Goal: Task Accomplishment & Management: Manage account settings

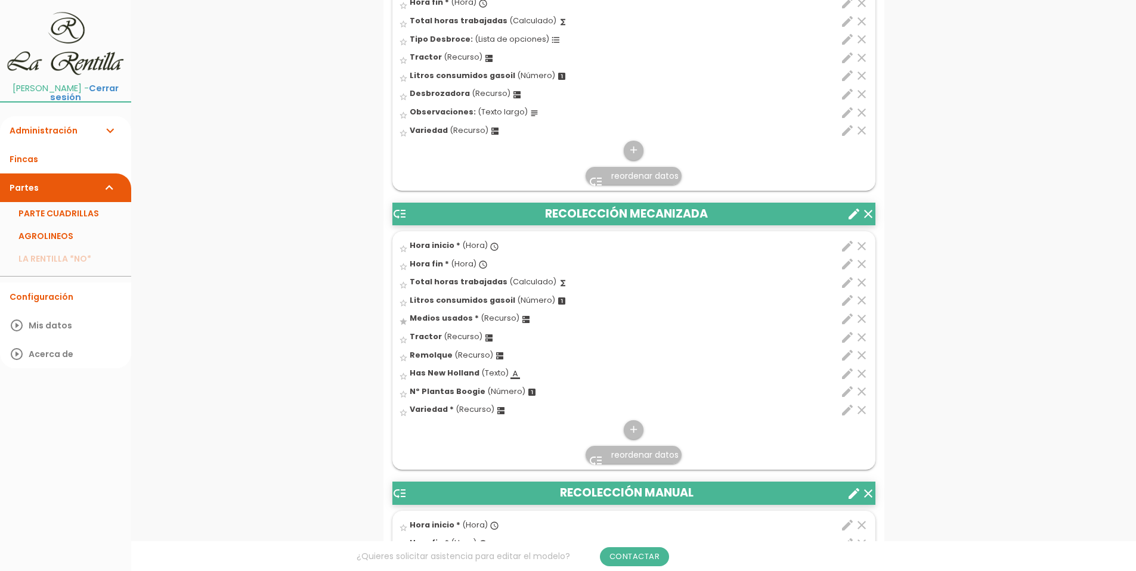
scroll to position [2742, 0]
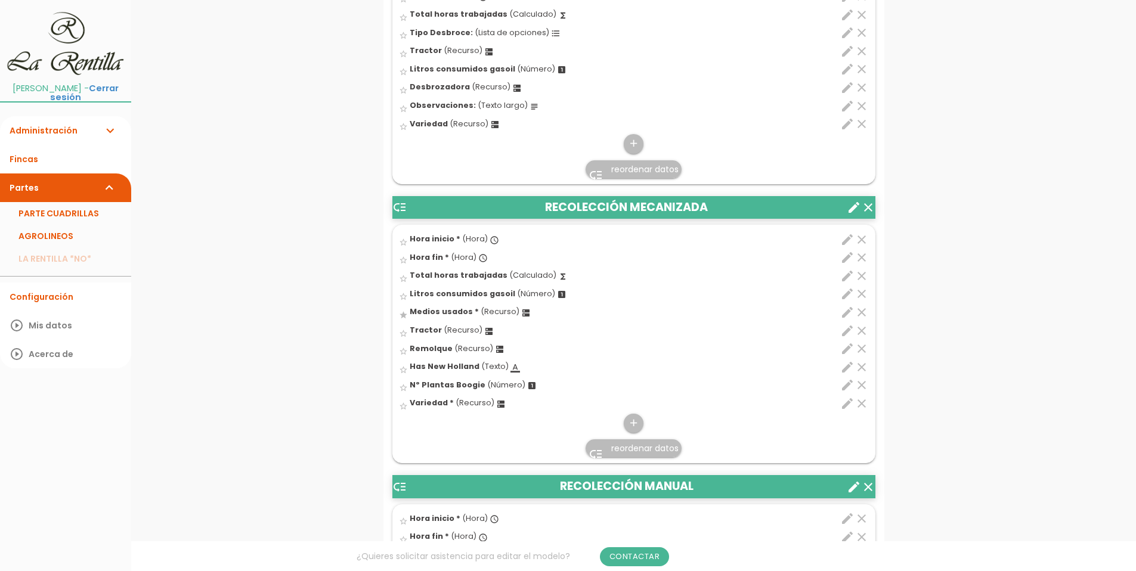
click at [432, 311] on span "Medios usados *" at bounding box center [444, 311] width 69 height 10
click at [0, 0] on input "star" at bounding box center [0, 0] width 0 height 0
click at [847, 314] on icon "edit" at bounding box center [847, 312] width 14 height 14
select select "4914"
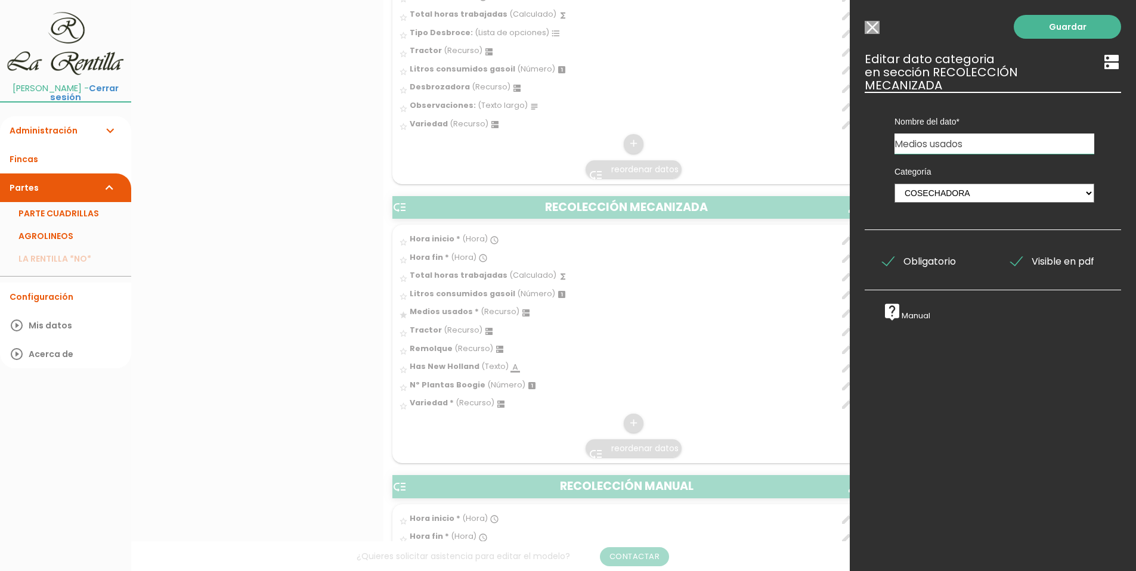
drag, startPoint x: 969, startPoint y: 144, endPoint x: 887, endPoint y: 151, distance: 83.1
click at [887, 151] on div "Nombre del dato Hora inicio Hora inicio: Hora inicio Hora inicio Hora inicio Ho…" at bounding box center [994, 123] width 218 height 62
type input "COSECHADORAS"
click at [1080, 192] on select "PERSONAL TAREAS PLANTACIONES MAQUINARIA PODADORAS UTENSILIOS VARIEDADES ATOMIZA…" at bounding box center [994, 193] width 200 height 19
click at [1079, 192] on select "PERSONAL TAREAS PLANTACIONES MAQUINARIA PODADORAS UTENSILIOS VARIEDADES ATOMIZA…" at bounding box center [994, 193] width 200 height 19
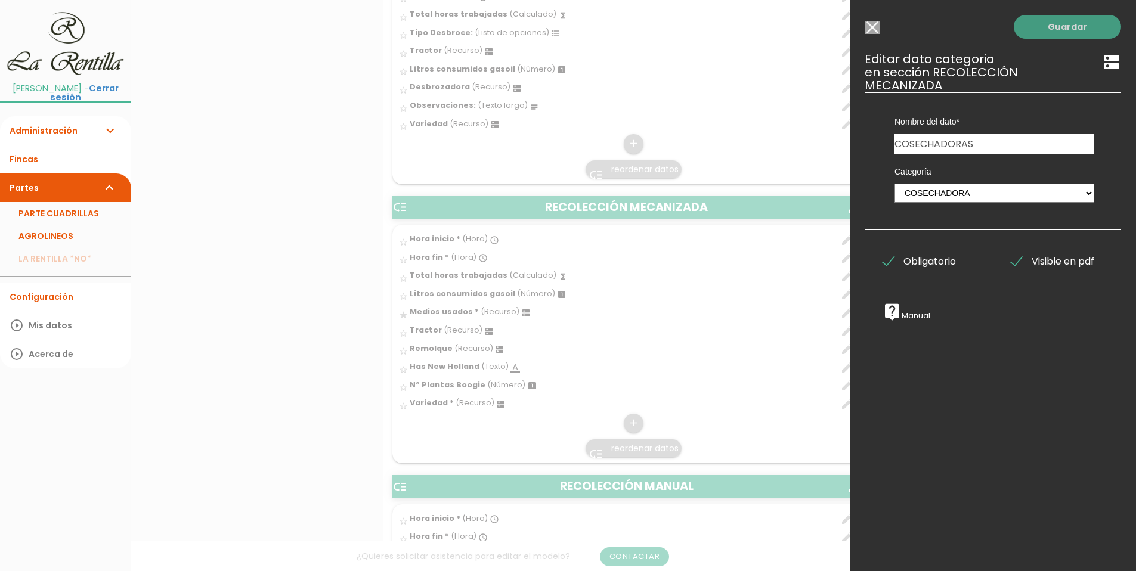
click at [1055, 29] on link "Guardar" at bounding box center [1067, 27] width 107 height 24
click at [1040, 25] on link "Guardar" at bounding box center [1067, 27] width 107 height 24
click at [287, 395] on div at bounding box center [568, 215] width 1136 height 714
click at [1059, 24] on link "Guardar" at bounding box center [1067, 27] width 107 height 24
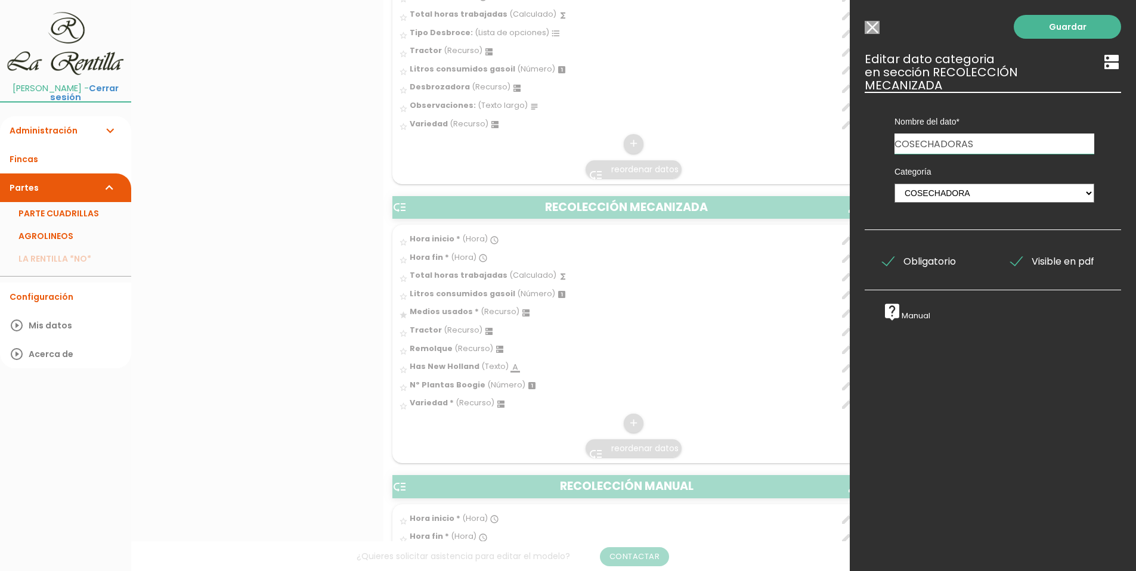
click at [875, 27] on input "Seleccionar todos los usuarios" at bounding box center [871, 27] width 15 height 13
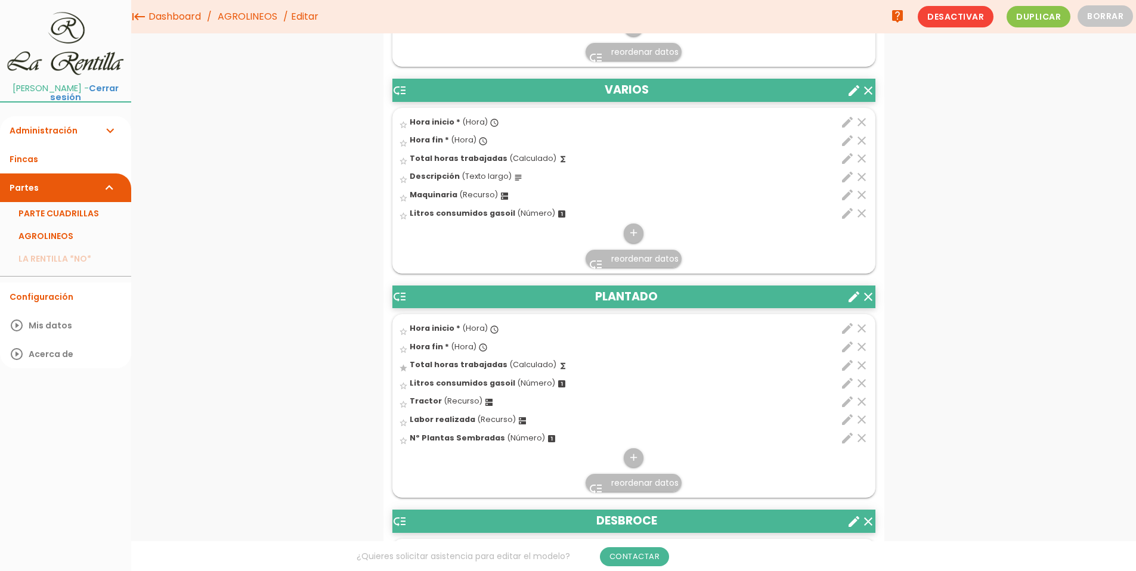
scroll to position [1848, 0]
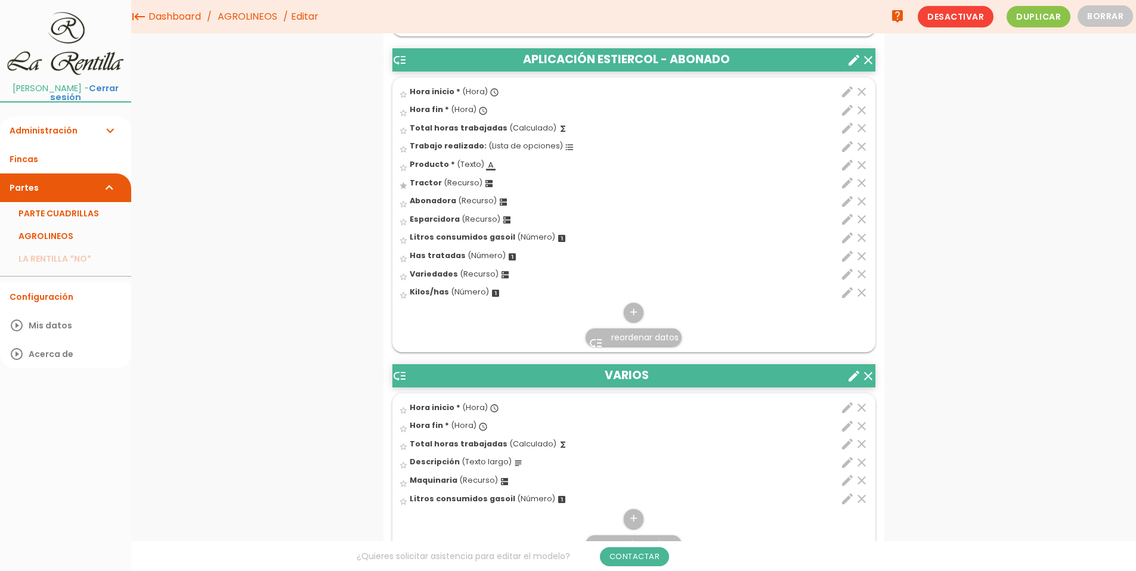
click at [72, 116] on link "Administración expand_more" at bounding box center [65, 130] width 131 height 29
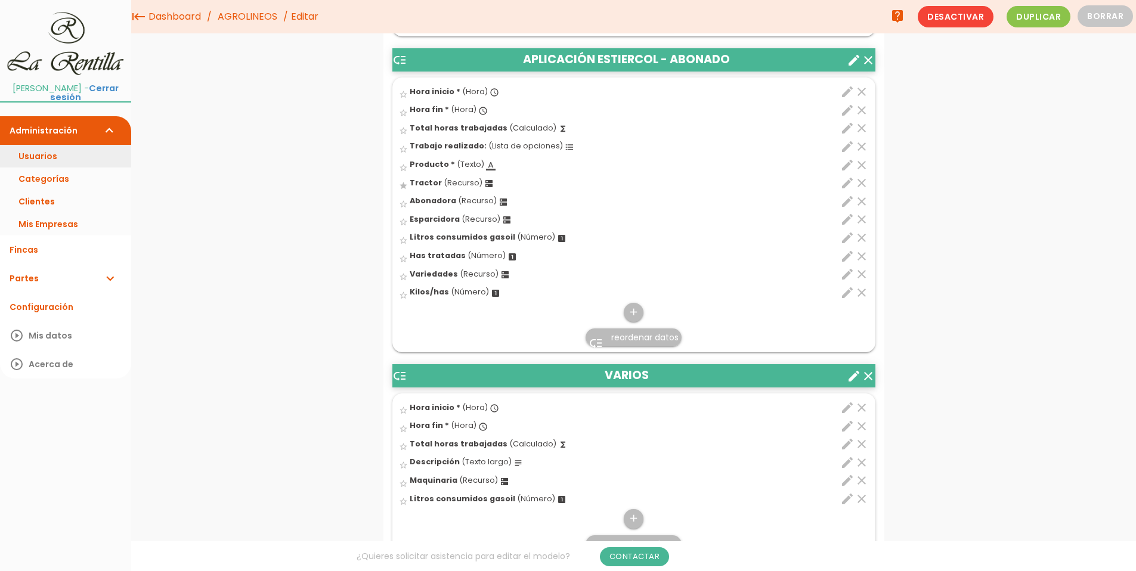
click at [69, 145] on link "Usuarios" at bounding box center [65, 156] width 131 height 23
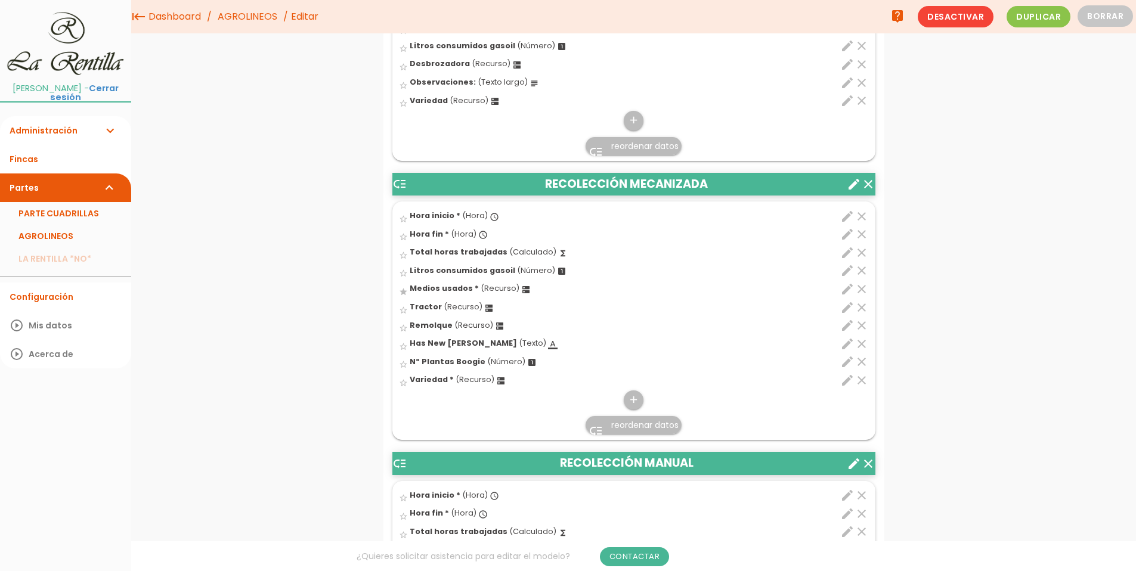
scroll to position [2725, 0]
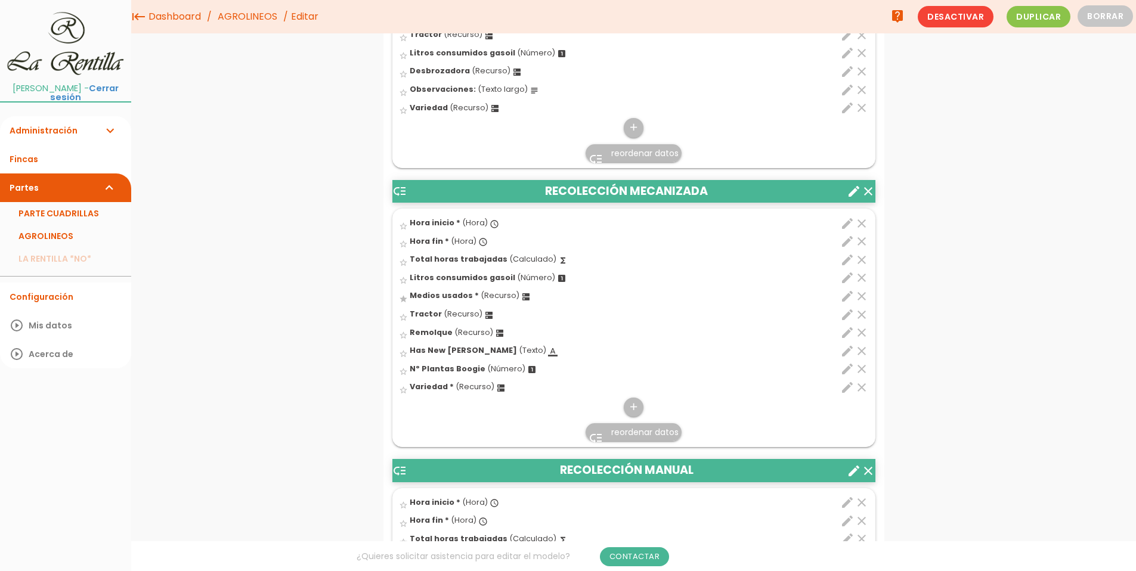
click at [521, 299] on icon "dns" at bounding box center [526, 297] width 10 height 10
click at [0, 0] on input "star" at bounding box center [0, 0] width 0 height 0
click at [850, 293] on icon "edit" at bounding box center [847, 296] width 14 height 14
select select "4914"
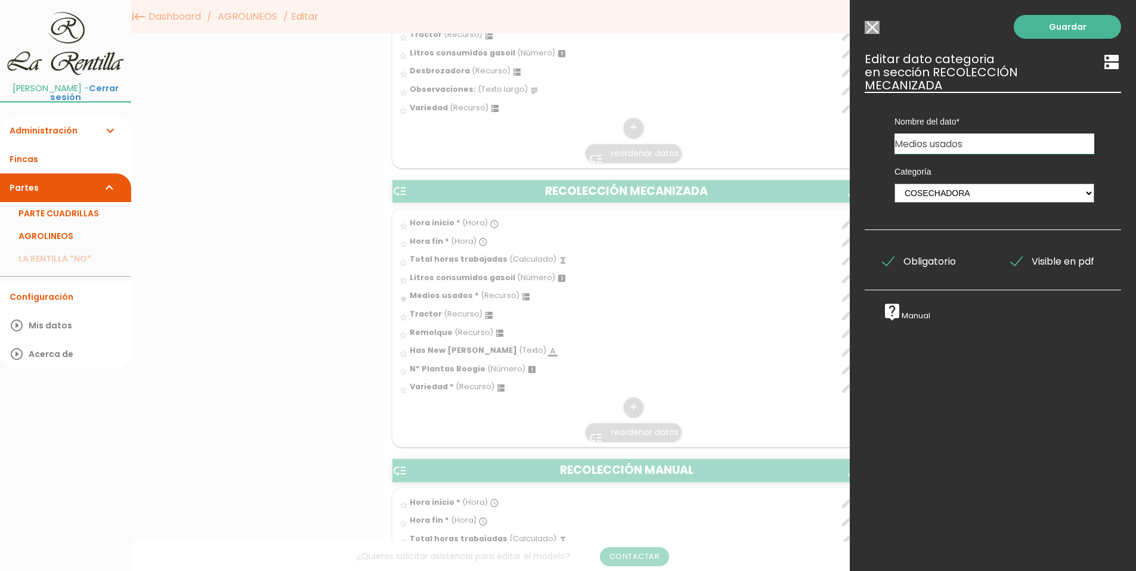
drag, startPoint x: 990, startPoint y: 140, endPoint x: 882, endPoint y: 149, distance: 108.3
click at [882, 149] on div "Nombre del dato Hora inicio Hora inicio: Hora inicio Hora inicio Hora inicio Ho…" at bounding box center [993, 123] width 235 height 62
click at [1061, 25] on link "Guardar" at bounding box center [1067, 27] width 107 height 24
click at [1058, 24] on link "Guardar" at bounding box center [1067, 27] width 107 height 24
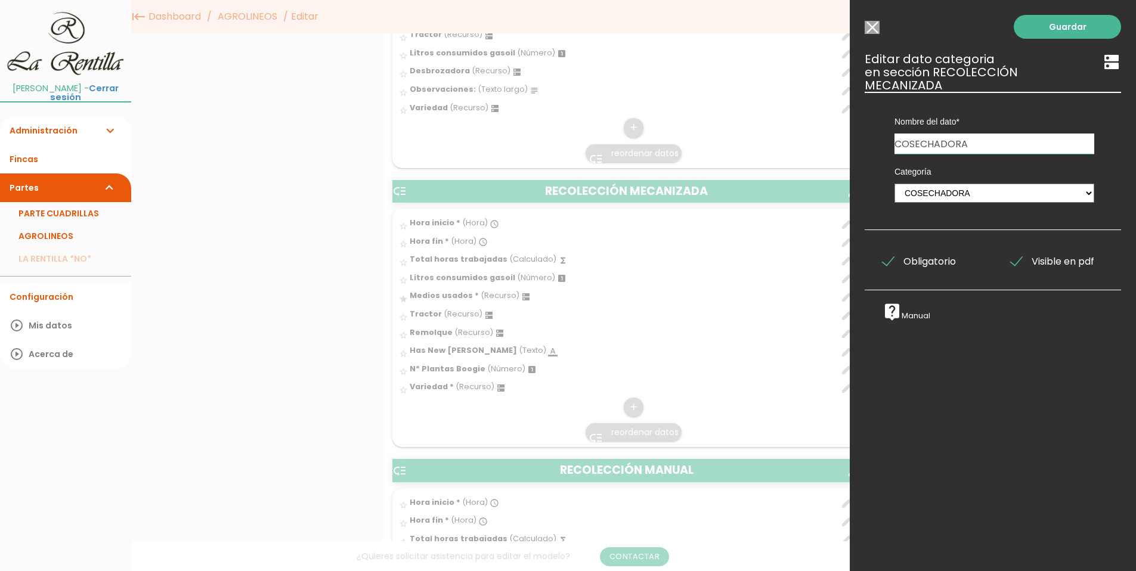
click at [1105, 59] on icon "dns" at bounding box center [1111, 61] width 19 height 19
click at [1068, 25] on link "Guardar" at bounding box center [1067, 27] width 107 height 24
click at [887, 256] on span "Obligatorio" at bounding box center [918, 261] width 73 height 15
click at [0, 0] on input "Obligatorio" at bounding box center [0, 0] width 0 height 0
click at [890, 260] on span "Obligatorio" at bounding box center [918, 261] width 73 height 15
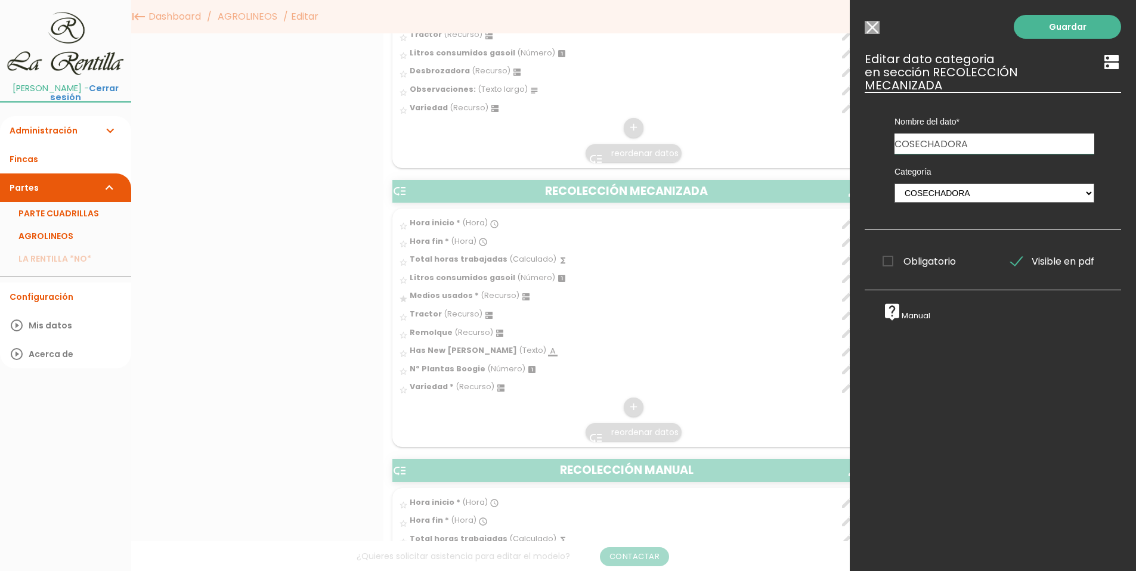
click at [0, 0] on input "Obligatorio" at bounding box center [0, 0] width 0 height 0
click at [1011, 262] on span "Visible en pdf" at bounding box center [1052, 261] width 83 height 15
click at [0, 0] on input "Visible en pdf" at bounding box center [0, 0] width 0 height 0
click at [1011, 262] on span "Visible en pdf" at bounding box center [1052, 261] width 83 height 15
click at [0, 0] on input "Visible en pdf" at bounding box center [0, 0] width 0 height 0
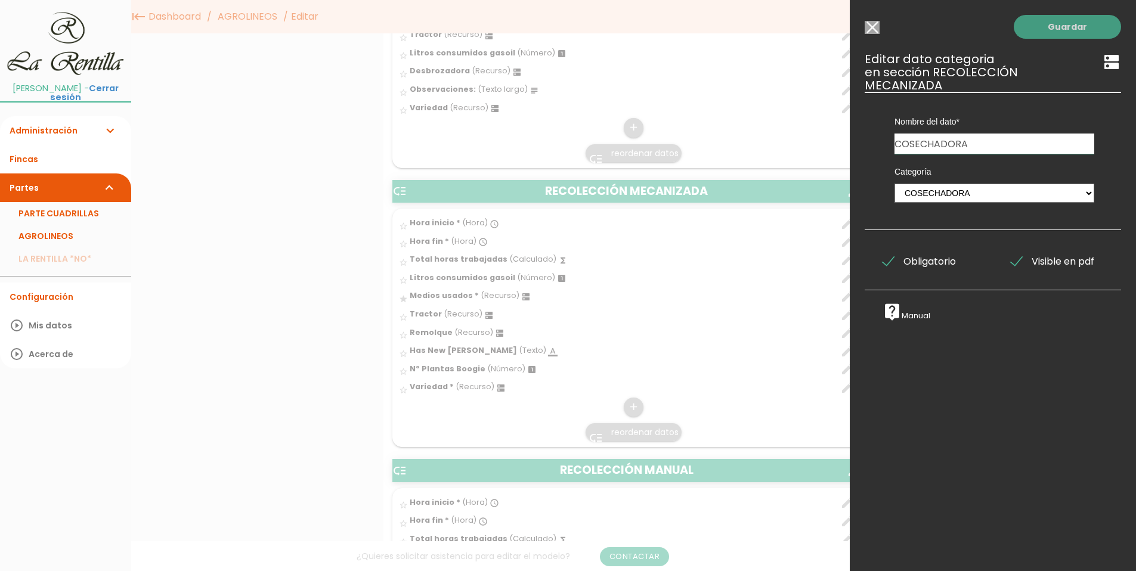
click at [1074, 29] on link "Guardar" at bounding box center [1067, 27] width 107 height 24
click at [1071, 29] on link "Guardar" at bounding box center [1067, 27] width 107 height 24
drag, startPoint x: 1067, startPoint y: 29, endPoint x: 1049, endPoint y: 32, distance: 18.7
click at [1065, 30] on link "Guardar" at bounding box center [1067, 27] width 107 height 24
click at [1045, 29] on link "Guardar" at bounding box center [1067, 27] width 107 height 24
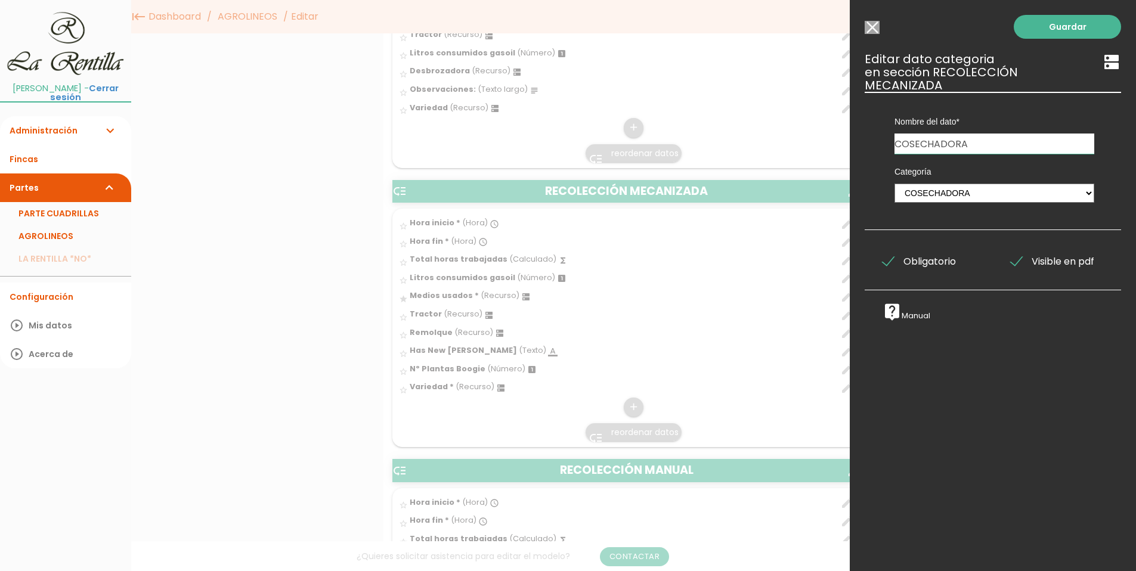
click at [861, 30] on div "Guardar ESCOGE EL TIPO DE DATO looks_one NÚMERO format_color_text TEXTO access_…" at bounding box center [993, 285] width 286 height 571
click at [1066, 33] on link "Guardar" at bounding box center [1067, 27] width 107 height 24
click at [1064, 31] on link "Guardar" at bounding box center [1067, 27] width 107 height 24
click at [870, 26] on input "Seleccionar todos los usuarios" at bounding box center [871, 27] width 15 height 13
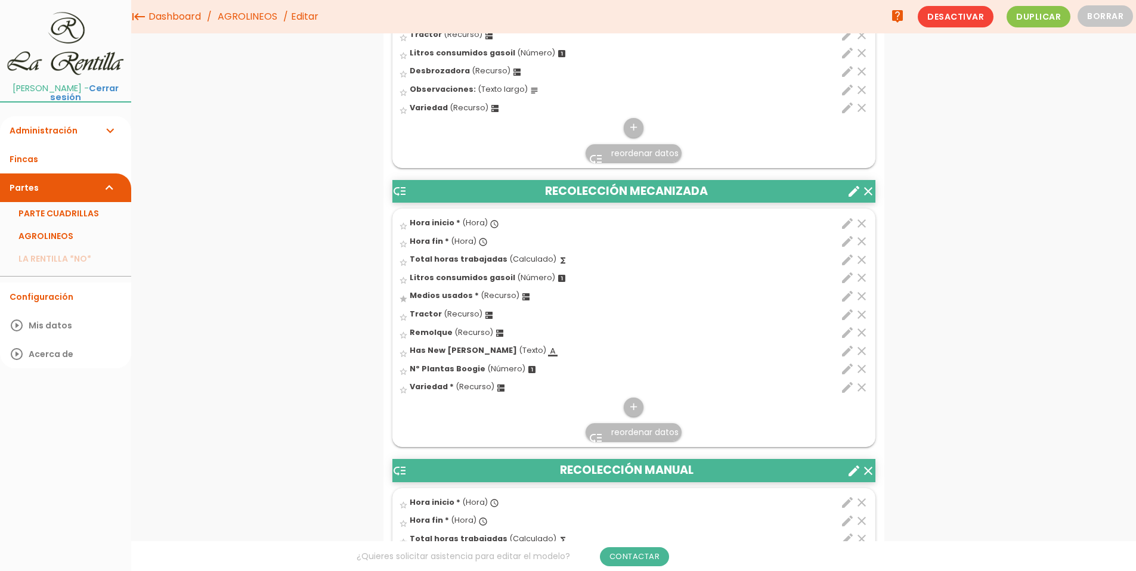
click at [404, 302] on icon "star" at bounding box center [403, 299] width 9 height 9
click at [404, 299] on icon "star" at bounding box center [403, 299] width 9 height 9
click at [403, 299] on icon "star" at bounding box center [403, 299] width 9 height 9
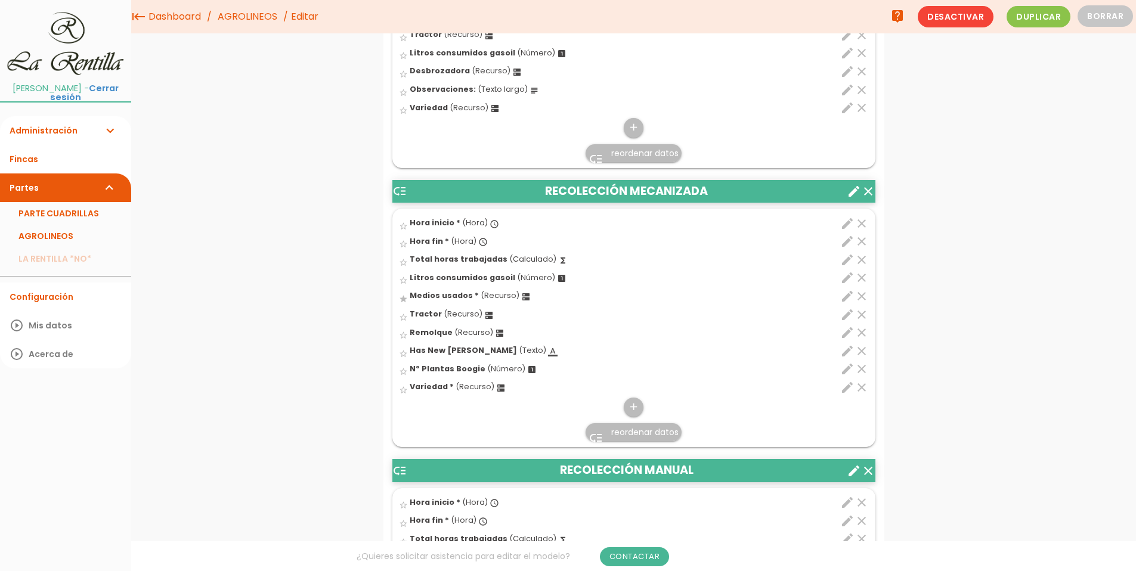
click at [402, 317] on icon "star_border" at bounding box center [403, 317] width 9 height 9
click at [841, 298] on icon "edit" at bounding box center [847, 296] width 14 height 14
type input "Medios usados"
select select "4914"
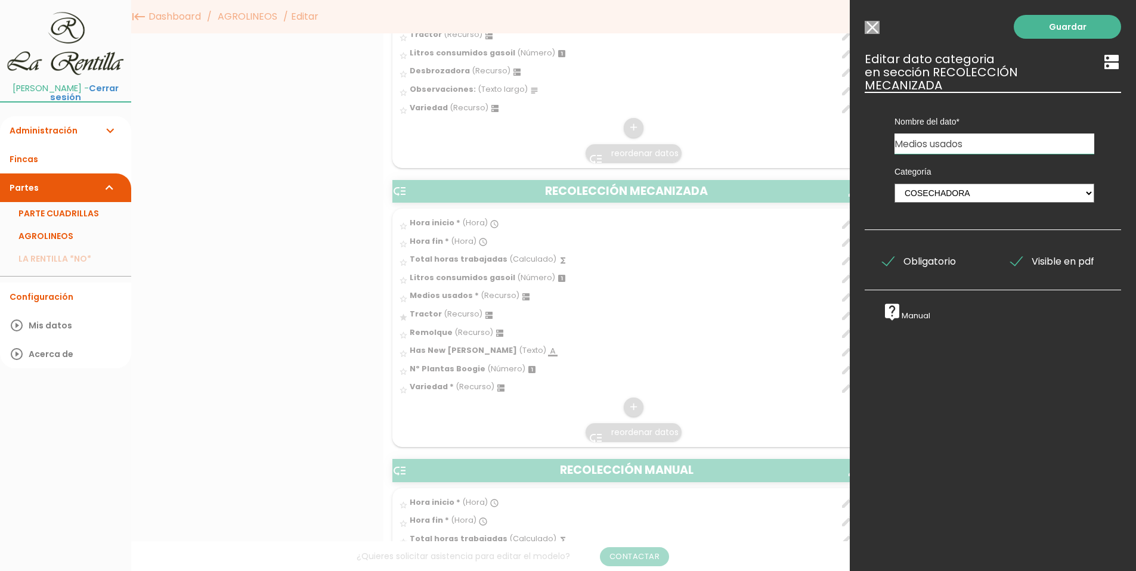
drag, startPoint x: 969, startPoint y: 142, endPoint x: 739, endPoint y: 170, distance: 231.8
type input "COSECHADORAS"
click at [1046, 27] on link "Guardar" at bounding box center [1067, 27] width 107 height 24
click at [1053, 27] on link "Guardar" at bounding box center [1067, 27] width 107 height 24
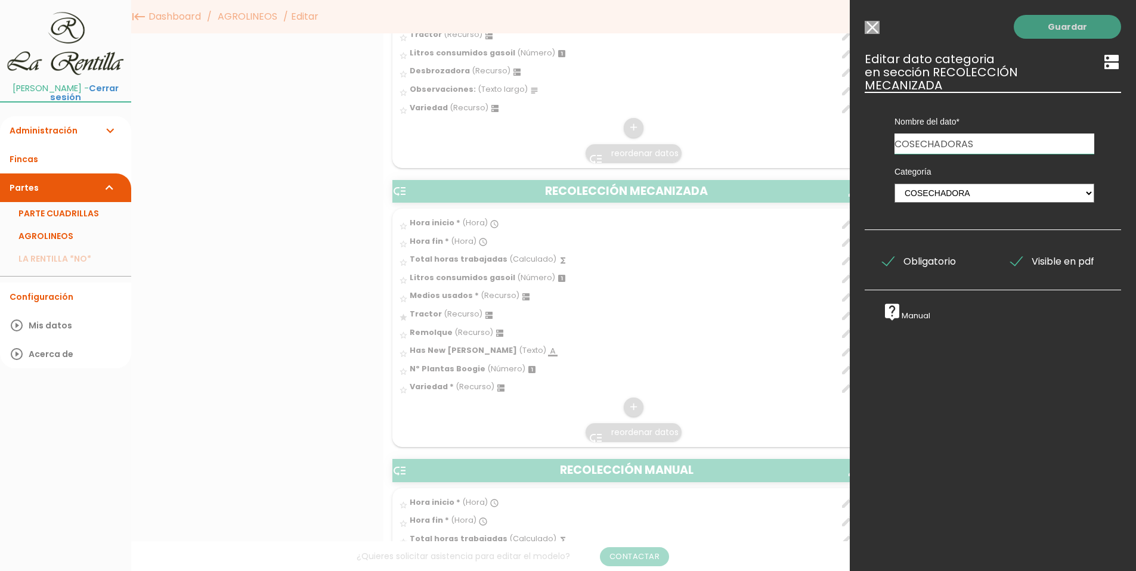
click at [1053, 27] on link "Guardar" at bounding box center [1067, 27] width 107 height 24
drag, startPoint x: 1031, startPoint y: 38, endPoint x: 990, endPoint y: 42, distance: 40.8
click at [1031, 38] on link "Guardar" at bounding box center [1067, 27] width 107 height 24
click at [875, 32] on input "Seleccionar todos los usuarios" at bounding box center [871, 27] width 15 height 13
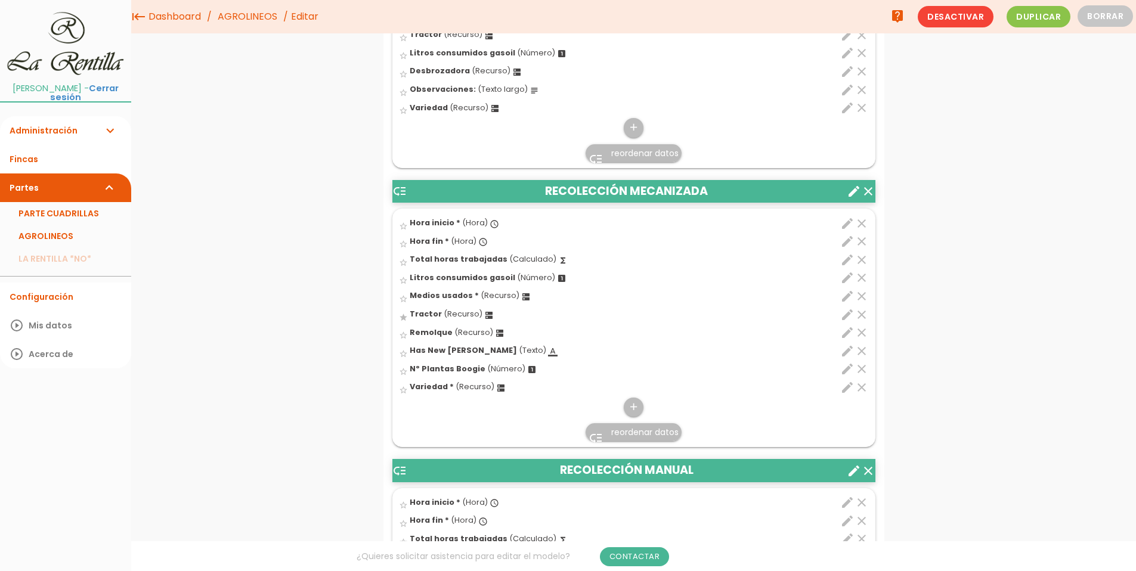
click at [424, 389] on span "Variedad *" at bounding box center [432, 387] width 44 height 10
click at [0, 0] on input "star_border" at bounding box center [0, 0] width 0 height 0
drag, startPoint x: 417, startPoint y: 382, endPoint x: 422, endPoint y: 367, distance: 15.5
click at [422, 367] on ul "star_border Hora inicio * (Hora) access_time clear 1" at bounding box center [633, 328] width 483 height 238
click at [655, 435] on span "reordenar datos" at bounding box center [644, 432] width 67 height 12
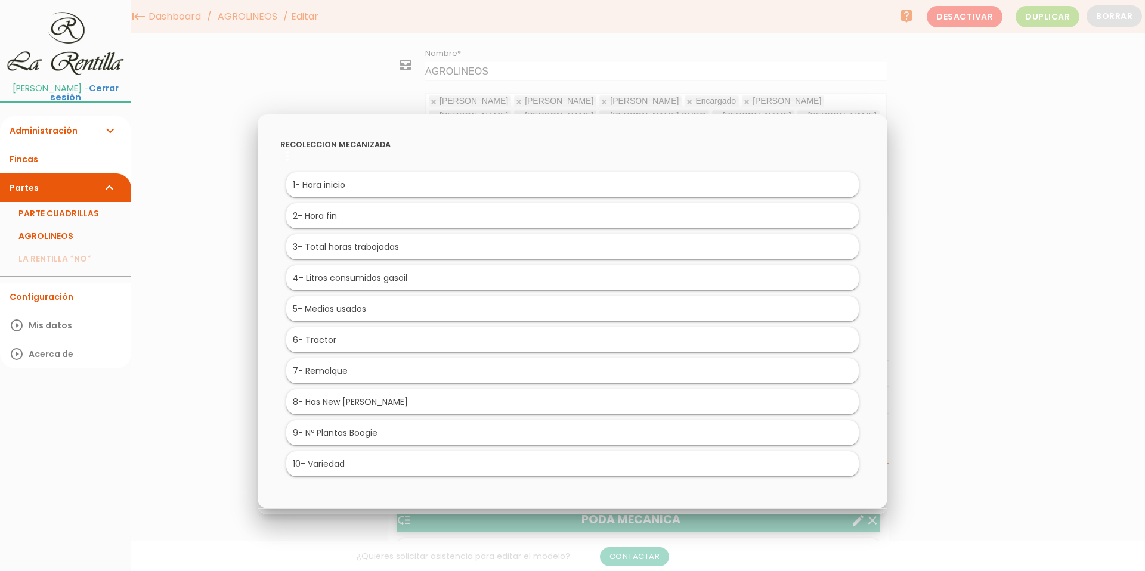
scroll to position [30, 0]
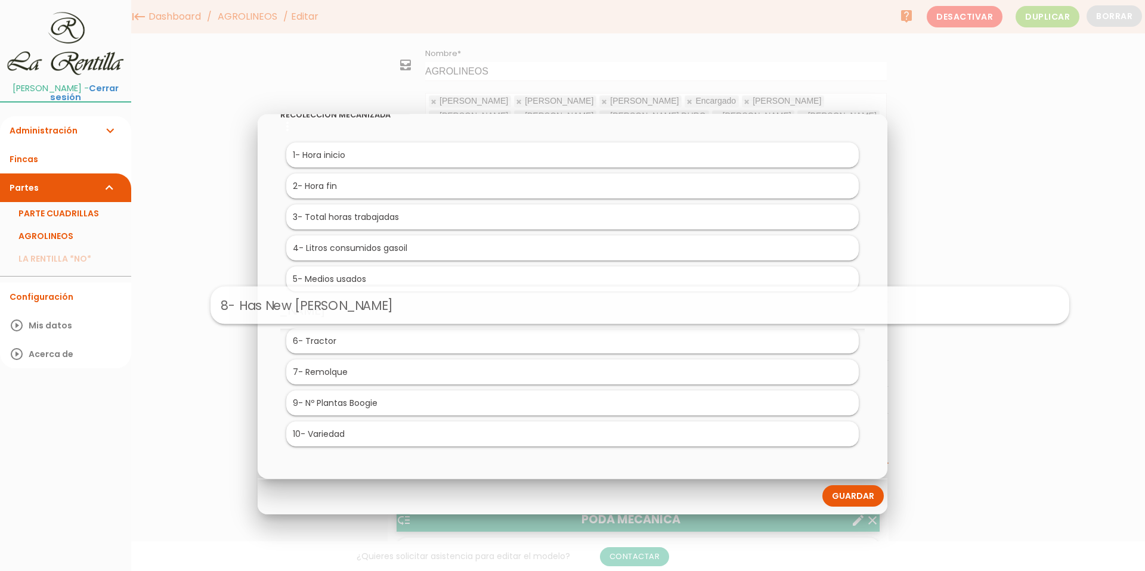
drag, startPoint x: 322, startPoint y: 373, endPoint x: 392, endPoint y: 297, distance: 103.4
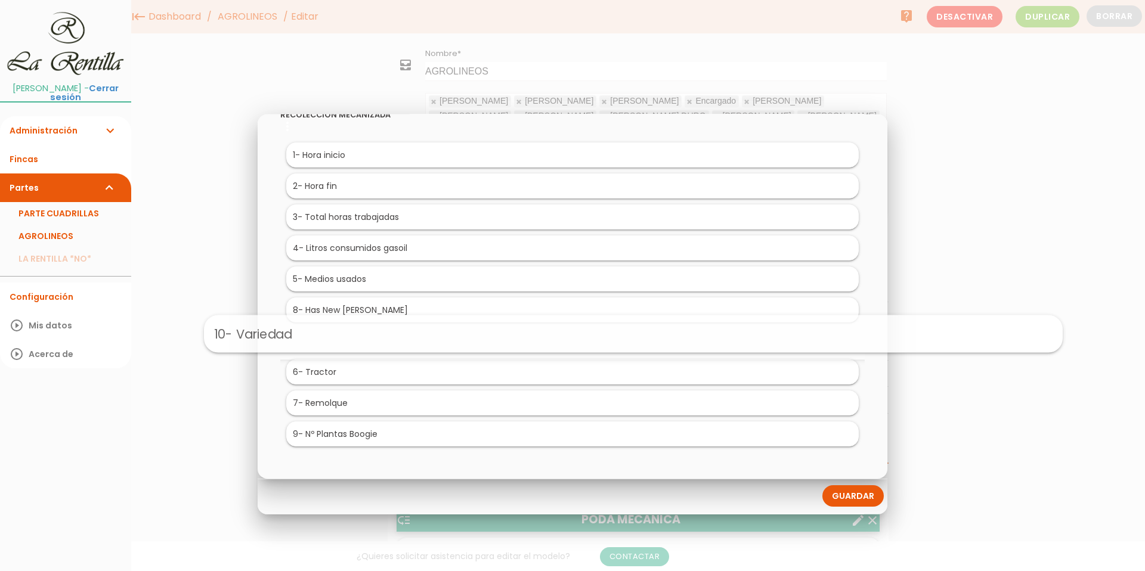
drag, startPoint x: 314, startPoint y: 433, endPoint x: 376, endPoint y: 333, distance: 118.3
click at [864, 491] on link "Guardar" at bounding box center [852, 495] width 61 height 21
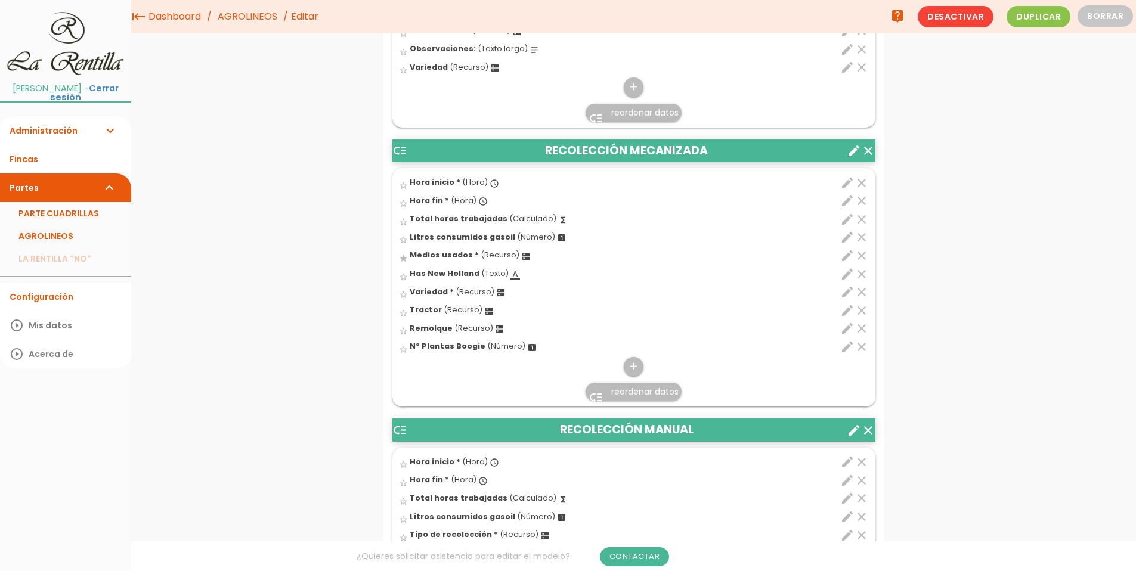
scroll to position [2744, 0]
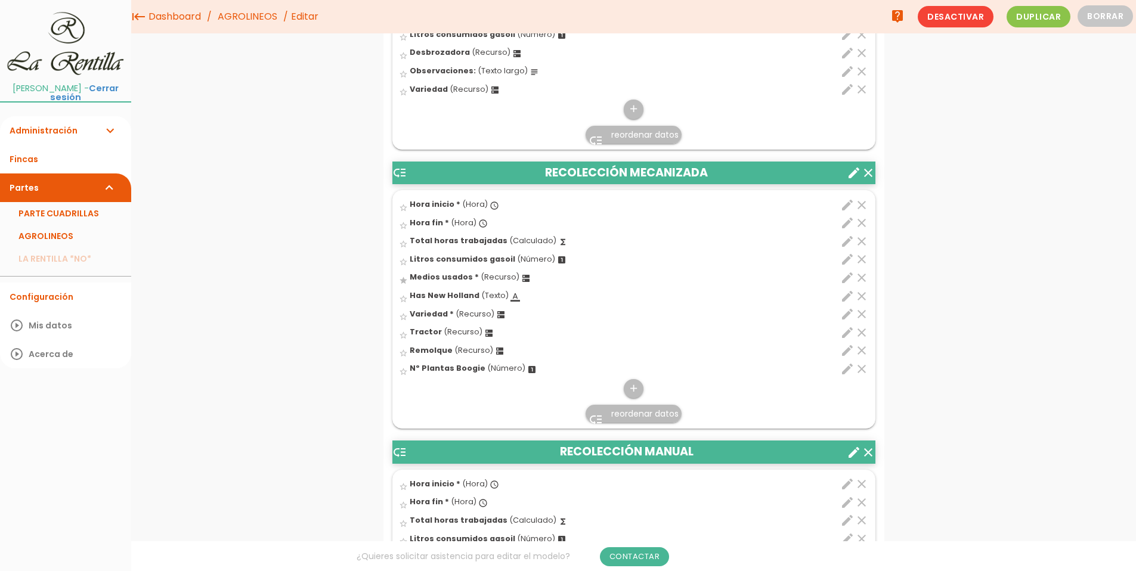
click at [402, 246] on icon "star_border" at bounding box center [403, 244] width 9 height 9
click at [845, 320] on icon "edit" at bounding box center [847, 314] width 14 height 14
select select "4904"
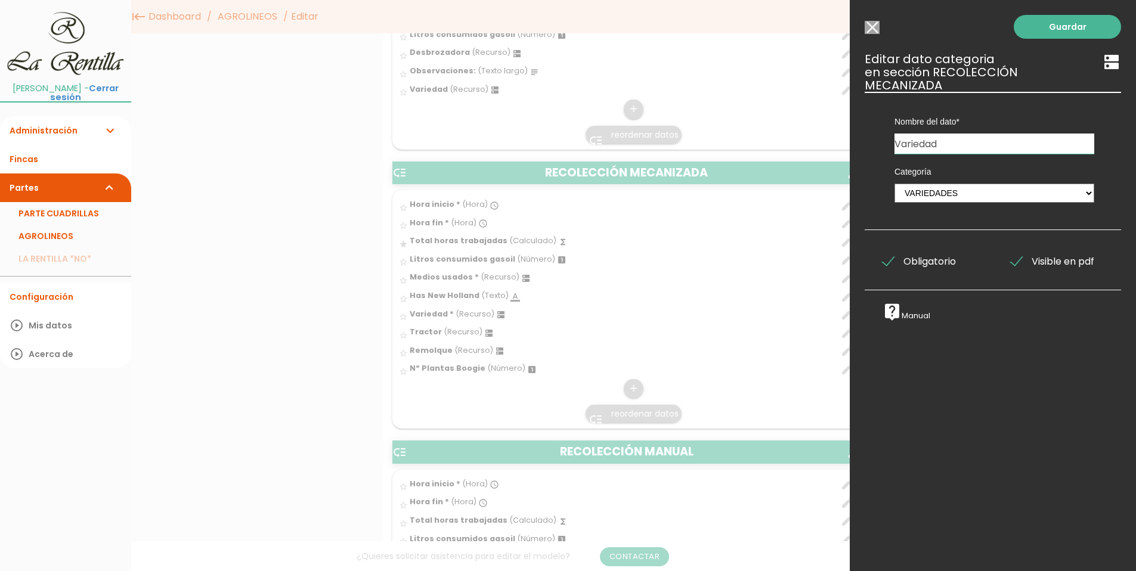
click at [967, 148] on input "Variedad" at bounding box center [994, 144] width 200 height 20
type input "Varieda"
click at [1071, 29] on link "Guardar" at bounding box center [1067, 27] width 107 height 24
click at [872, 29] on input "Seleccionar todos los usuarios" at bounding box center [871, 27] width 15 height 13
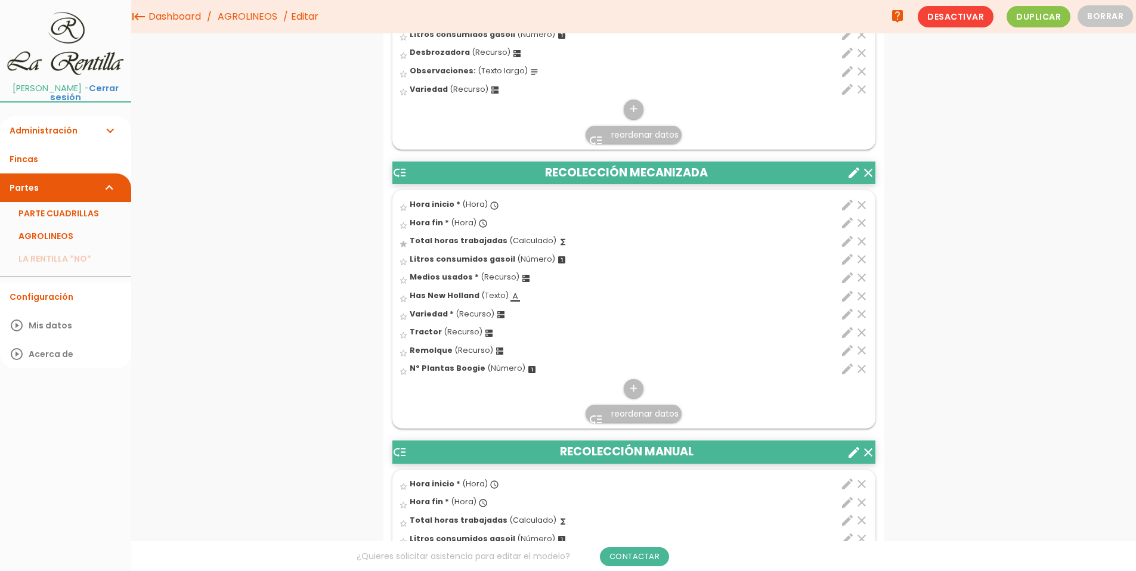
click at [453, 277] on span "Medios usados *" at bounding box center [444, 277] width 69 height 10
click at [0, 0] on input "star_border" at bounding box center [0, 0] width 0 height 0
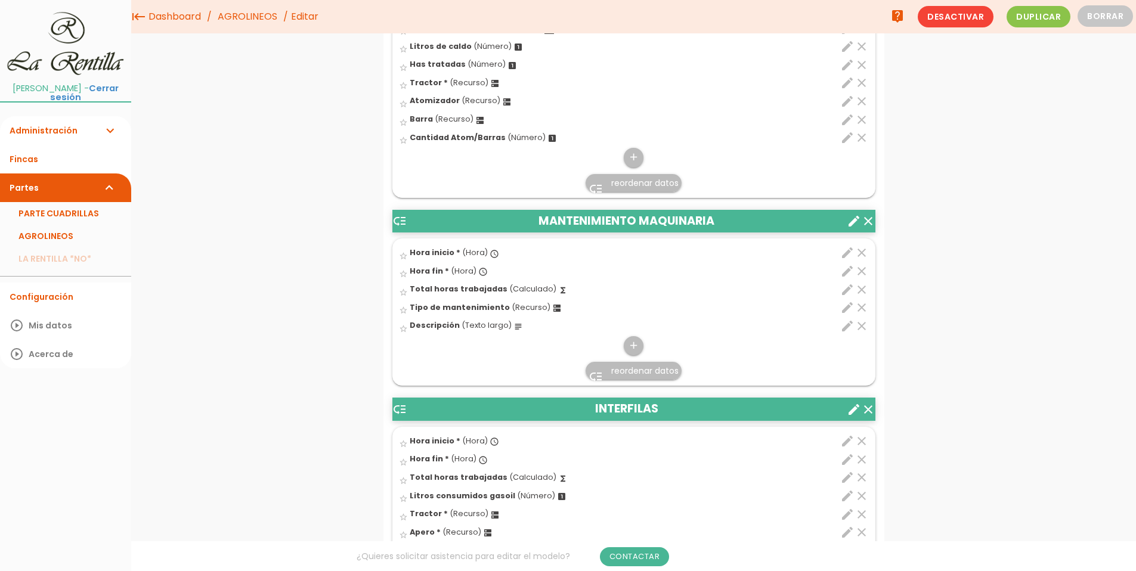
scroll to position [0, 0]
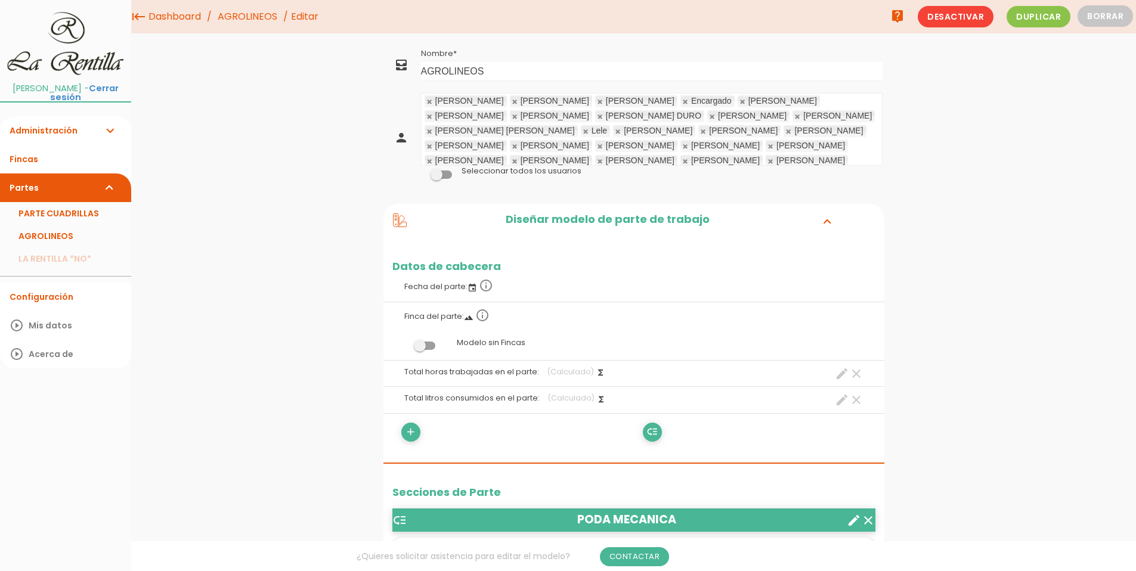
click at [103, 124] on icon "expand_more" at bounding box center [110, 130] width 14 height 29
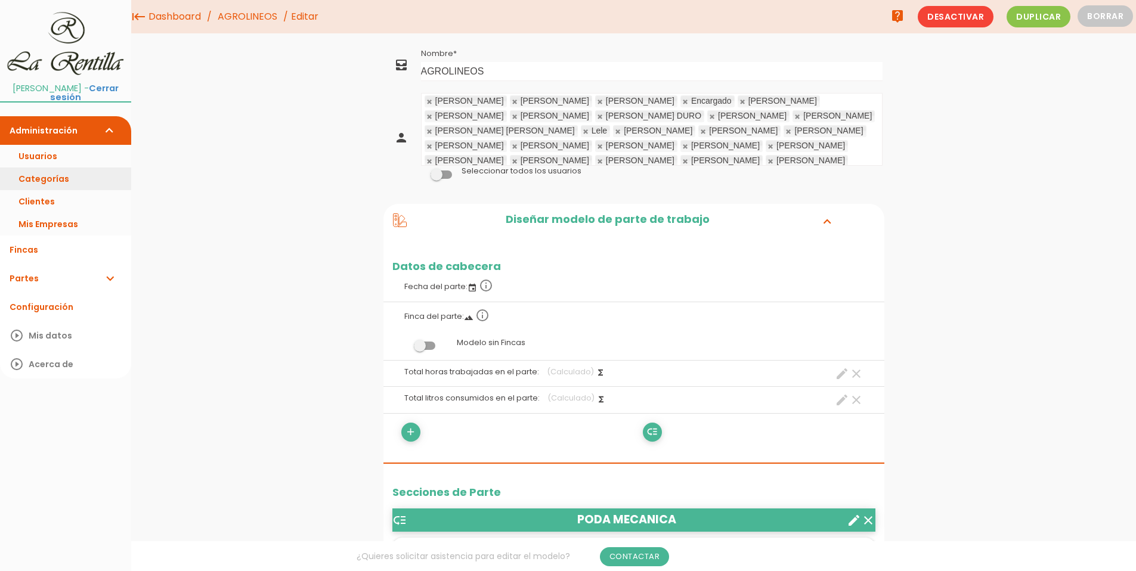
click at [61, 173] on link "Categorías" at bounding box center [65, 179] width 131 height 23
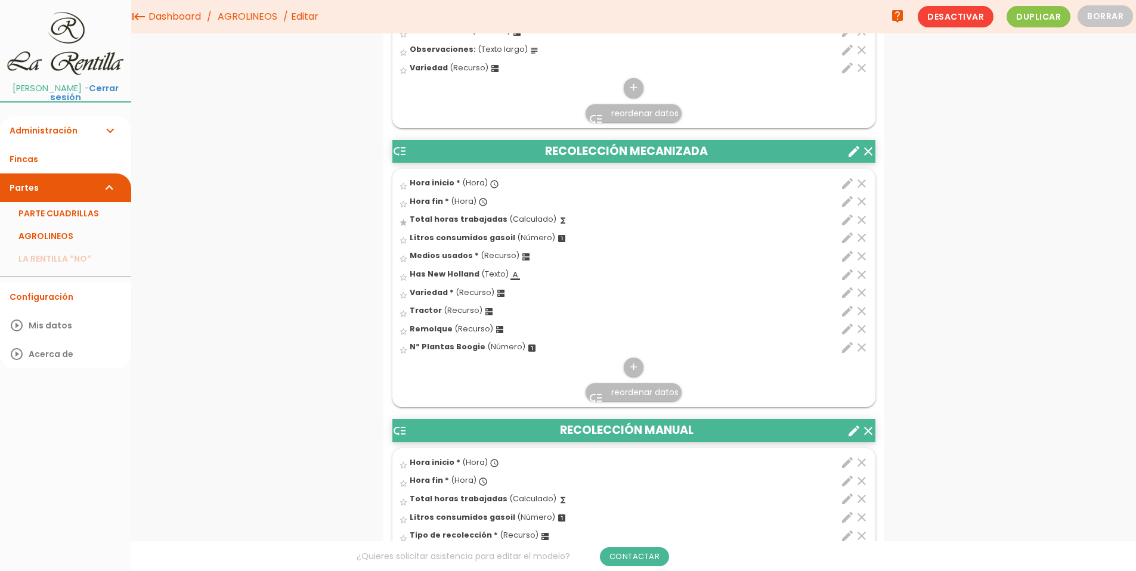
scroll to position [2742, 0]
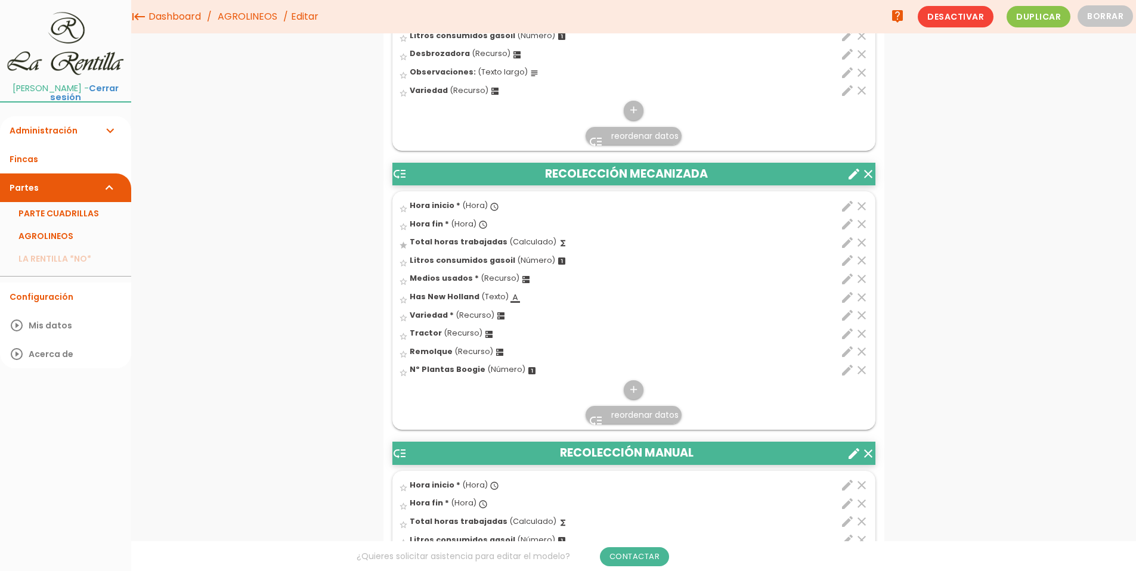
click at [850, 298] on icon "edit" at bounding box center [847, 297] width 14 height 14
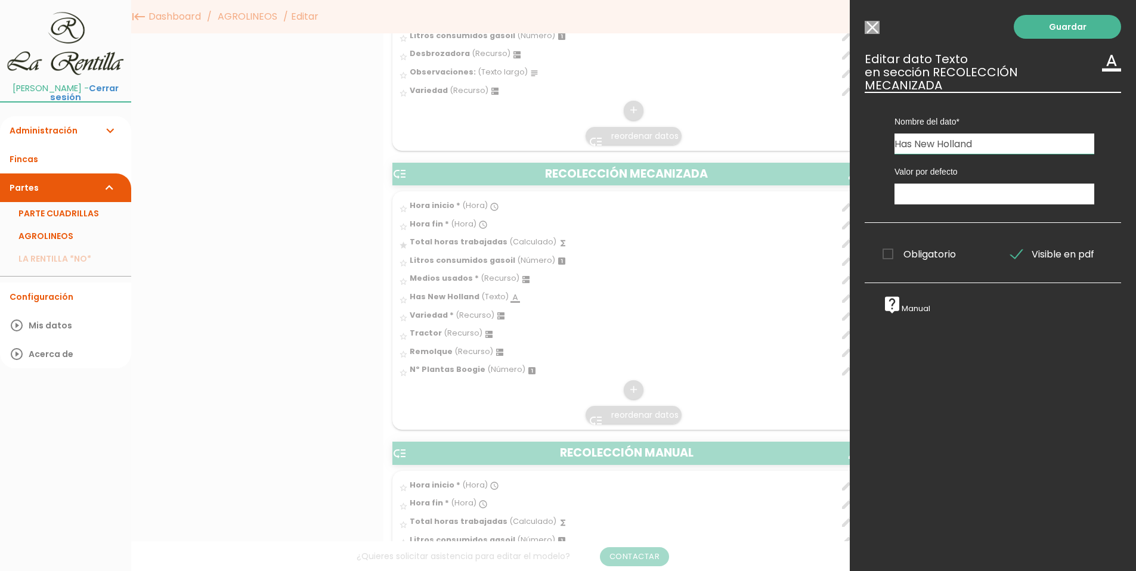
click at [907, 141] on input "Has New Holland" at bounding box center [994, 144] width 200 height 20
type input "Hectáreas cosechadas New [PERSON_NAME]"
click at [1049, 18] on link "Guardar" at bounding box center [1067, 27] width 107 height 24
